Goal: Check status: Check status

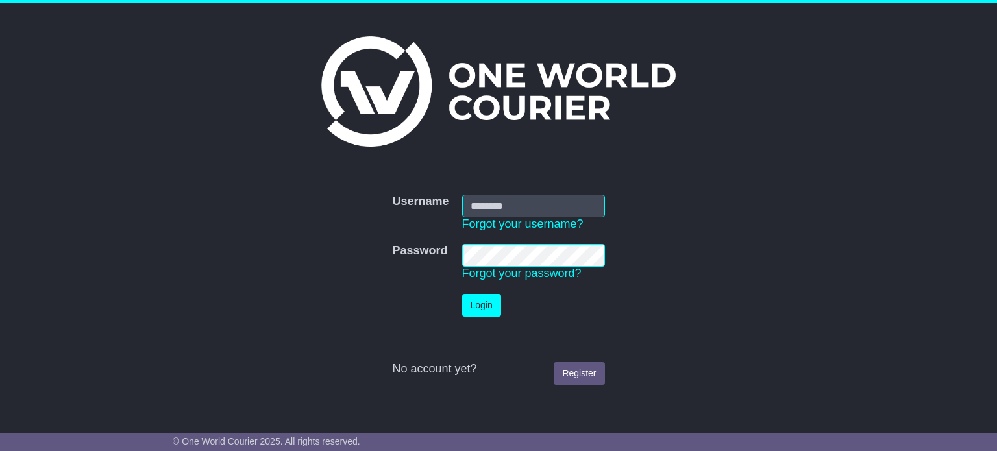
type input "**********"
click at [481, 307] on button "Login" at bounding box center [481, 305] width 39 height 23
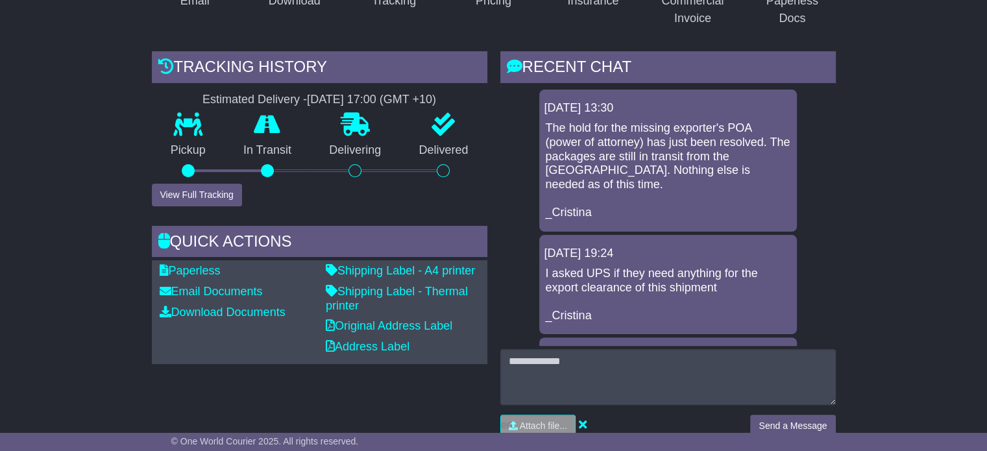
scroll to position [280, 0]
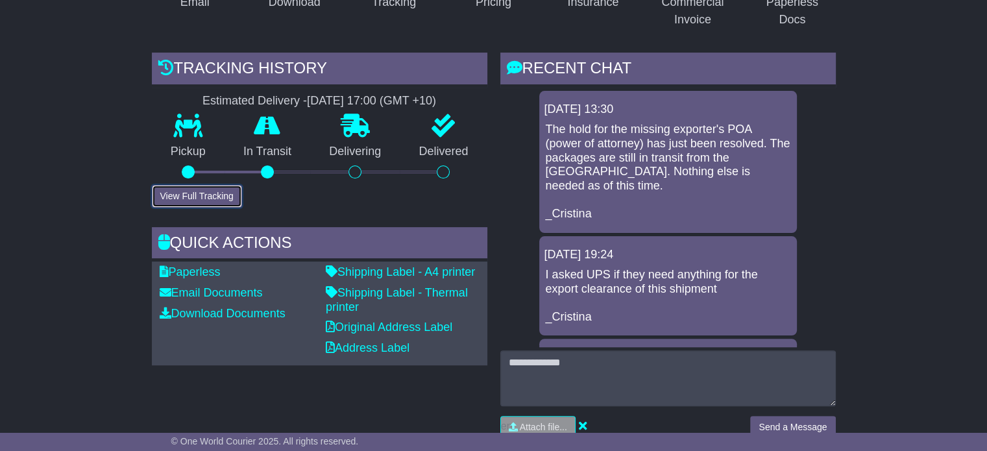
click at [181, 197] on button "View Full Tracking" at bounding box center [197, 196] width 90 height 23
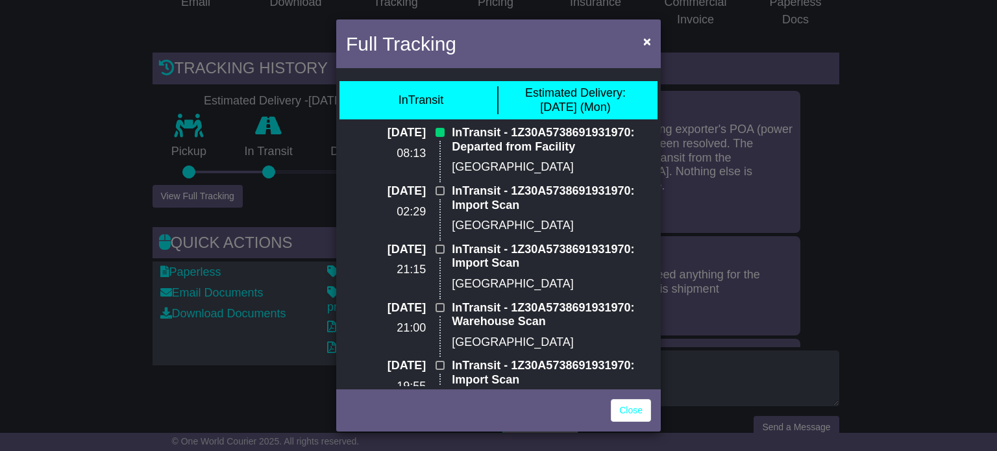
click at [88, 210] on div "Full Tracking × InTransit Estimated Delivery: [DATE] (Mon) [DATE] 08:13 InTrans…" at bounding box center [498, 225] width 997 height 451
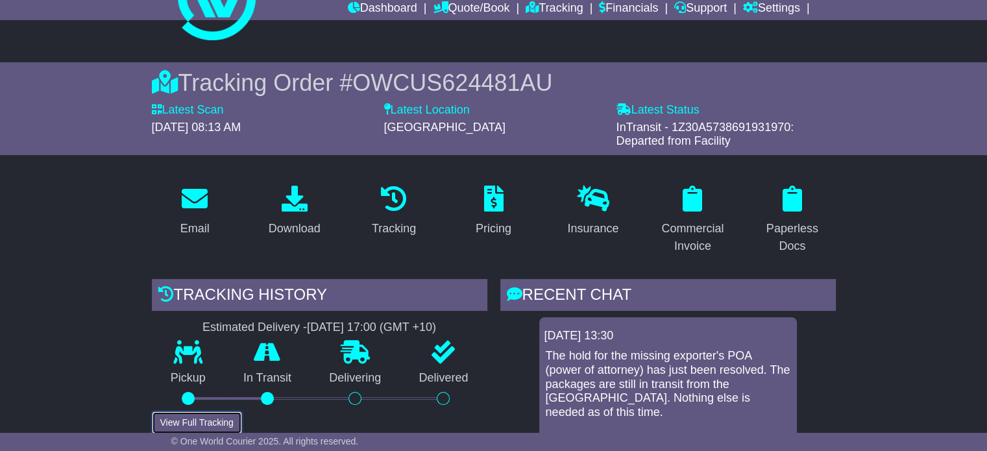
scroll to position [0, 0]
